Goal: Communication & Community: Share content

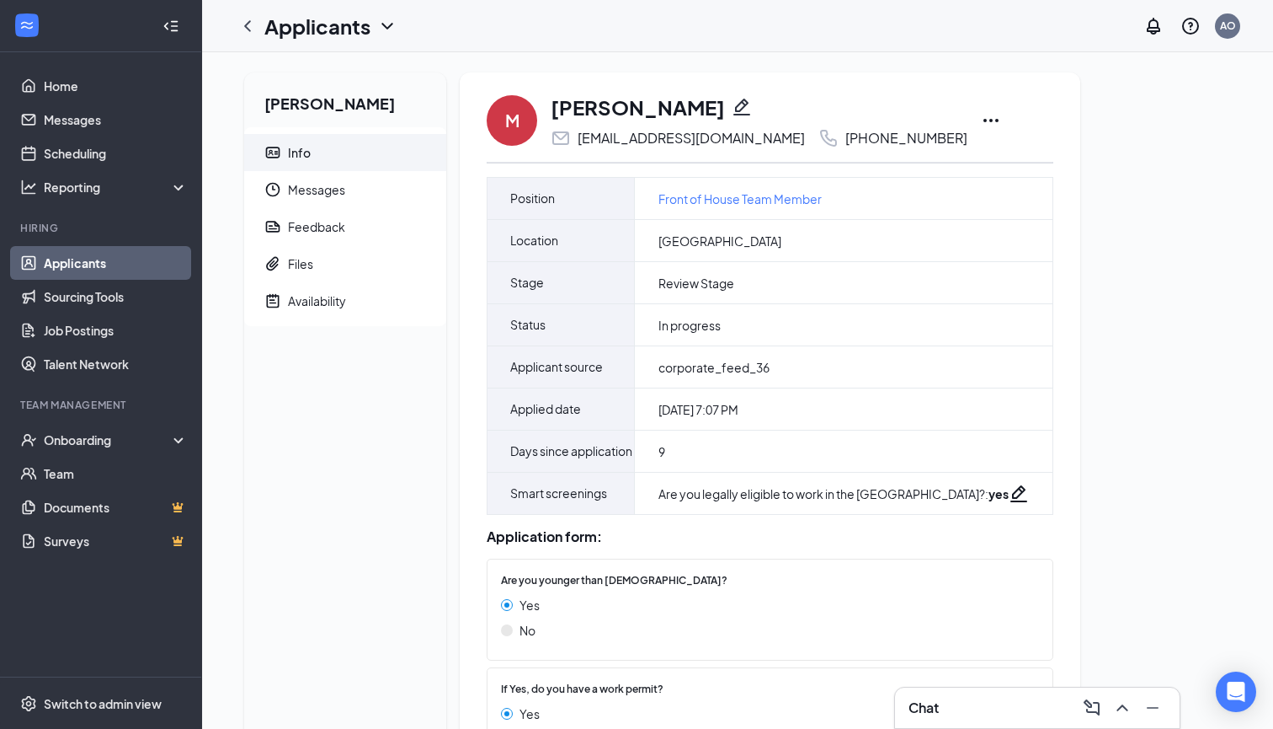
click at [981, 122] on icon "Ellipses" at bounding box center [991, 120] width 20 height 20
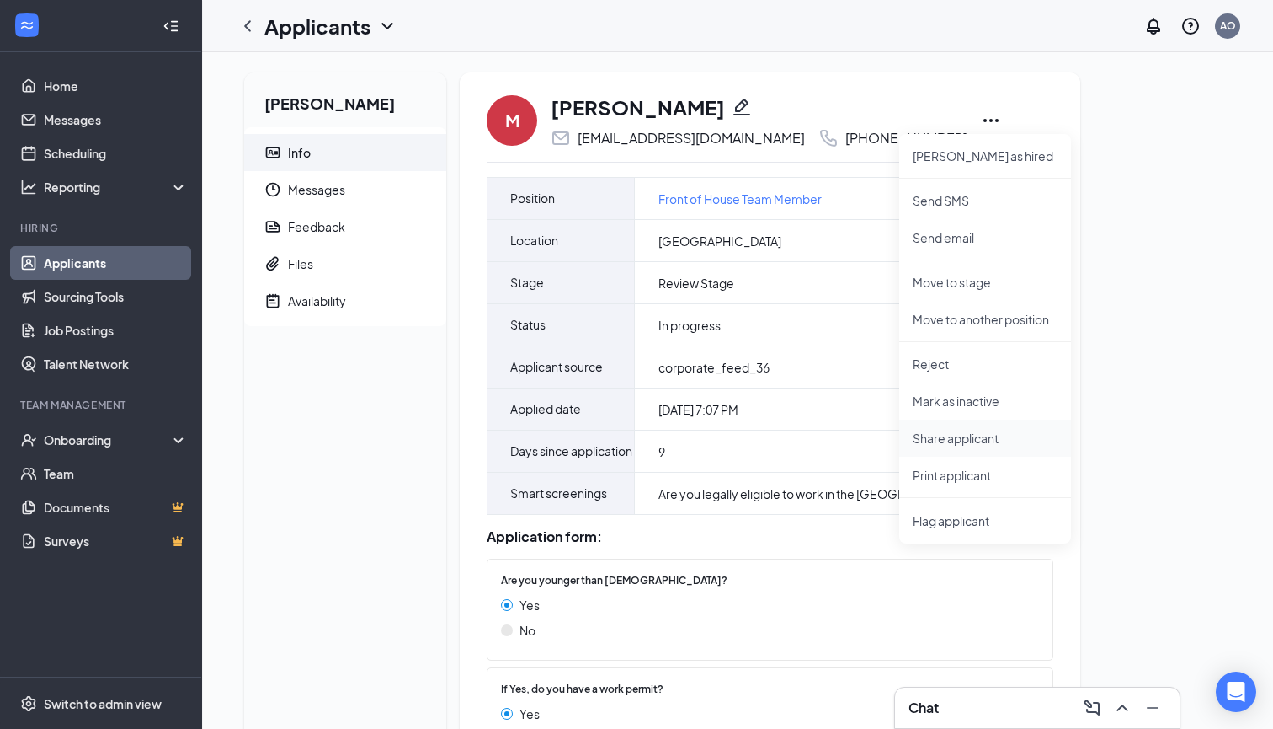
click at [979, 445] on p "Share applicant" at bounding box center [985, 438] width 145 height 17
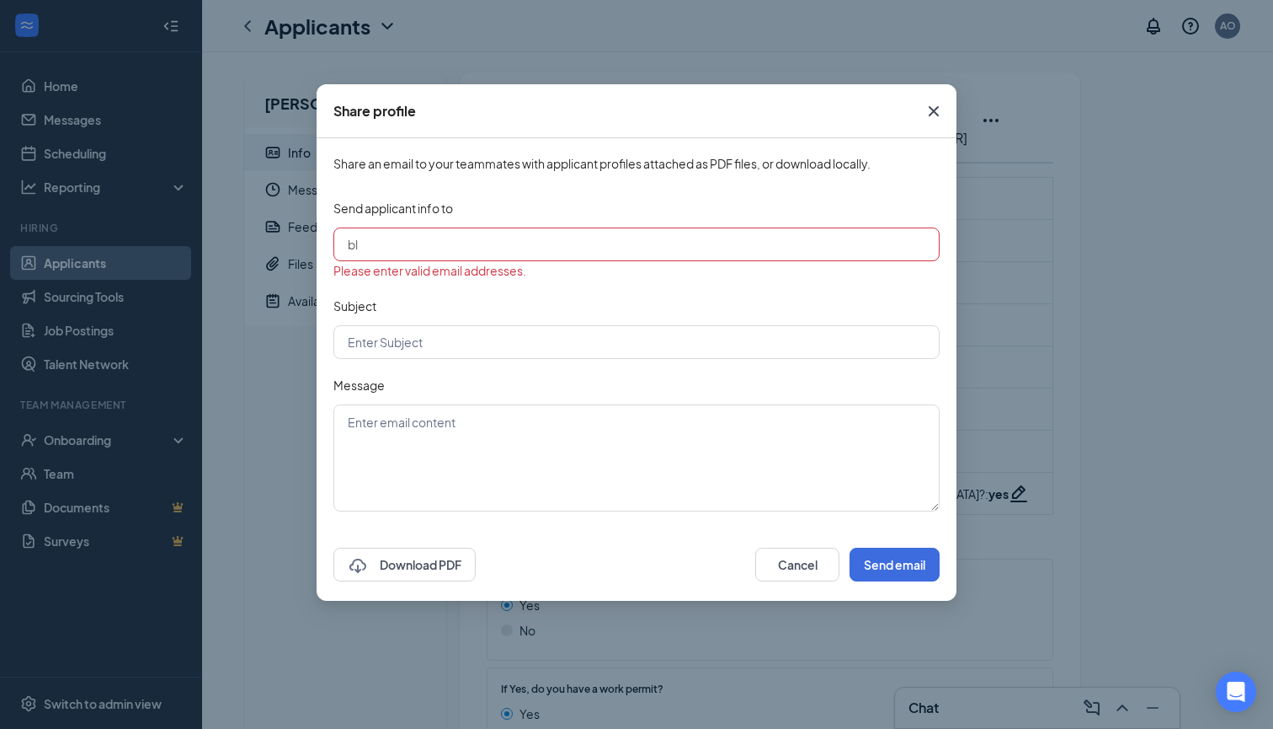
type input "b"
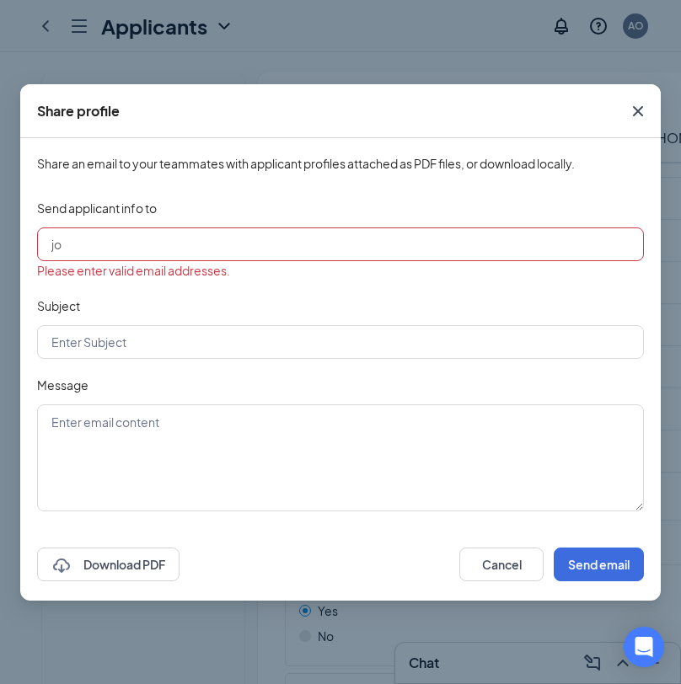
type input "j"
paste input "[EMAIL_ADDRESS][DOMAIN_NAME]"
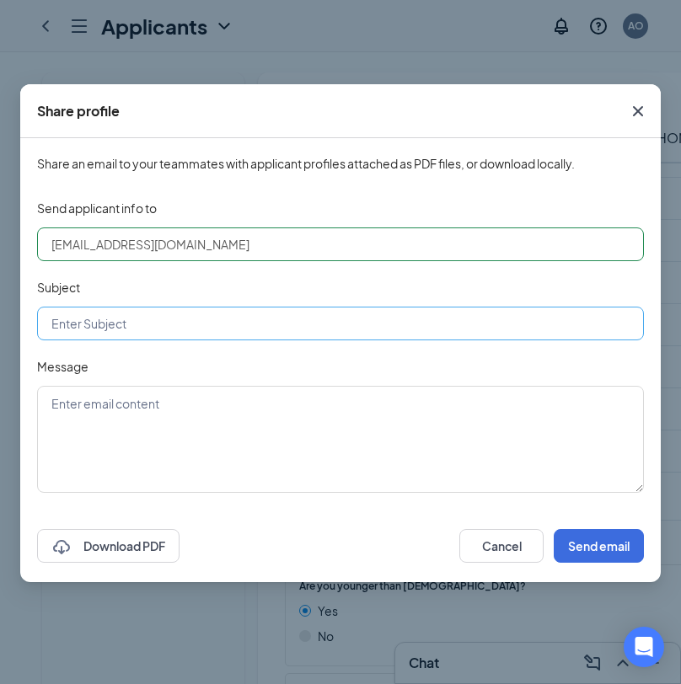
type input "[EMAIL_ADDRESS][DOMAIN_NAME]"
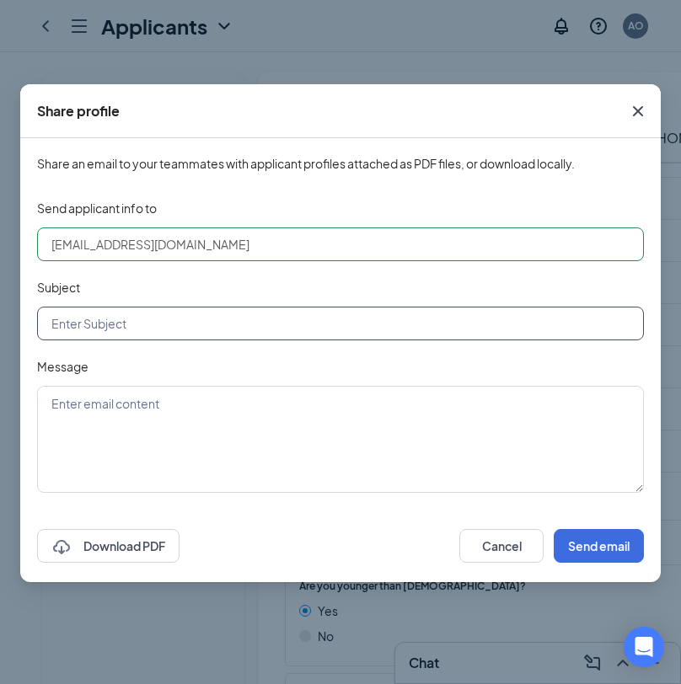
click at [260, 322] on input "text" at bounding box center [340, 324] width 606 height 34
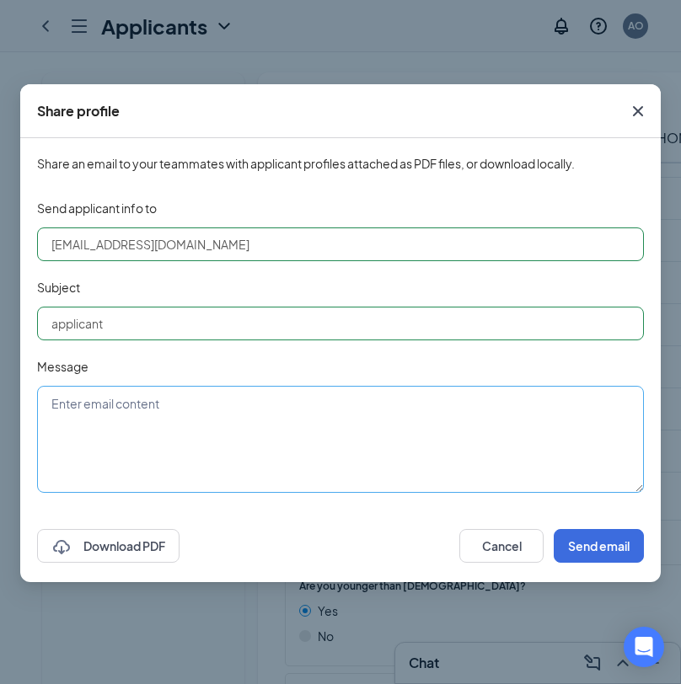
type input "applicant"
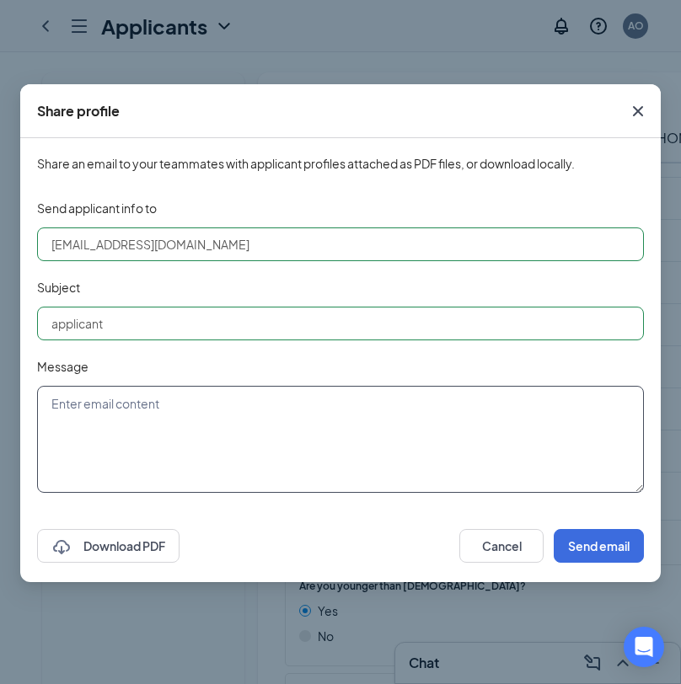
click at [259, 416] on textarea at bounding box center [340, 439] width 606 height 107
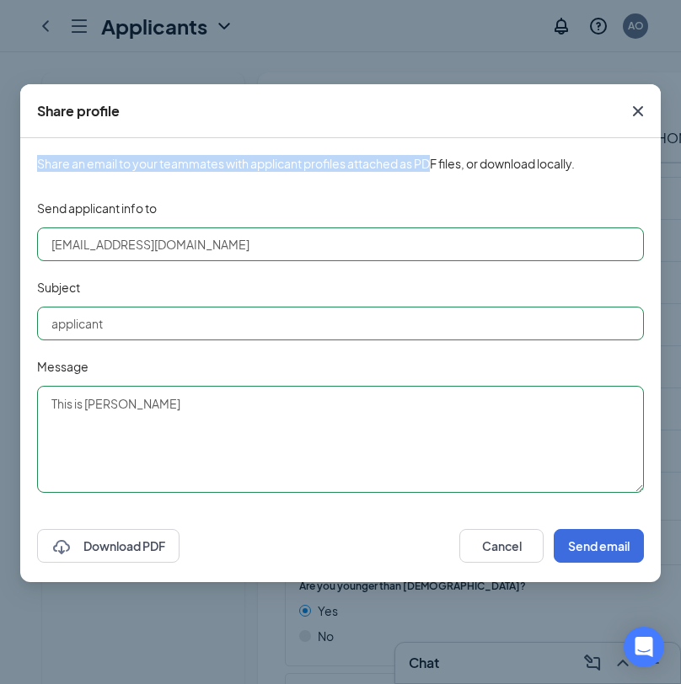
drag, startPoint x: 432, startPoint y: 108, endPoint x: 436, endPoint y: 157, distance: 49.9
click at [436, 157] on div "Share profile Share an email to your teammates with applicant profiles attached…" at bounding box center [340, 333] width 640 height 498
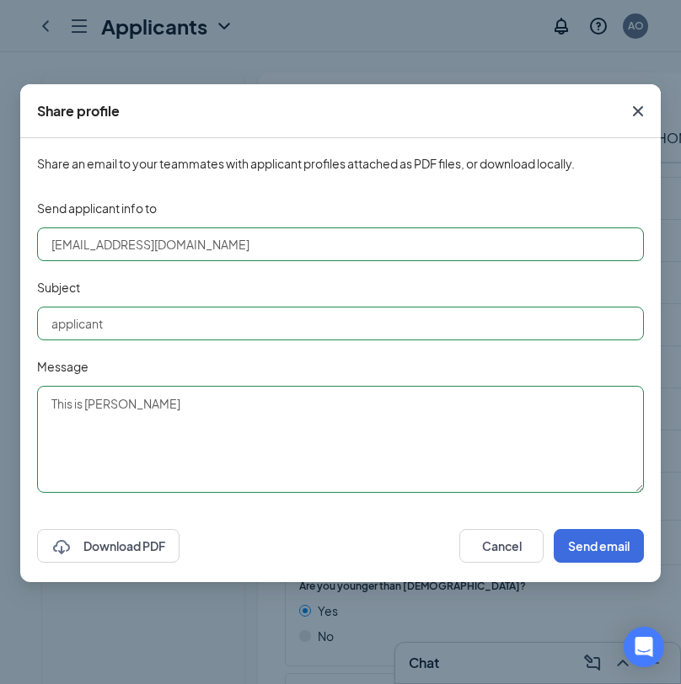
click at [212, 418] on textarea "This is [PERSON_NAME]" at bounding box center [340, 439] width 606 height 107
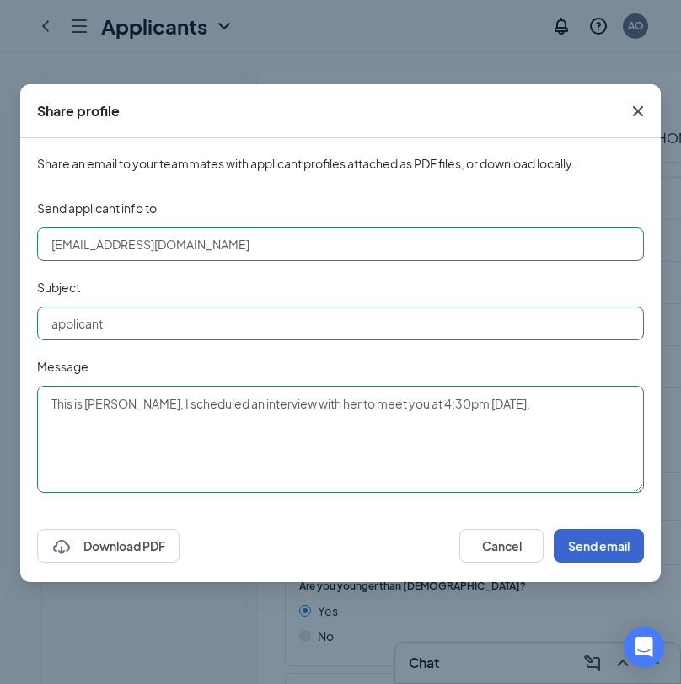
type textarea "This is [PERSON_NAME], I scheduled an interview with her to meet you at 4:30pm …"
click at [600, 551] on button "Send email" at bounding box center [598, 546] width 90 height 34
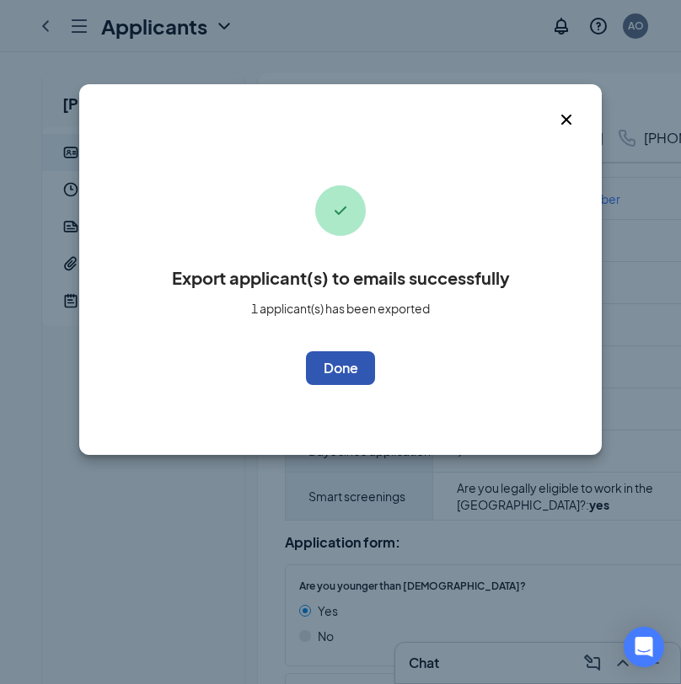
click at [350, 371] on button "OK" at bounding box center [340, 368] width 69 height 34
